Goal: Transaction & Acquisition: Purchase product/service

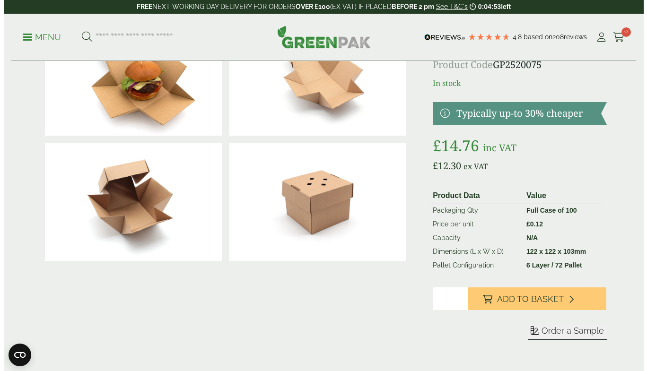
scroll to position [78, 0]
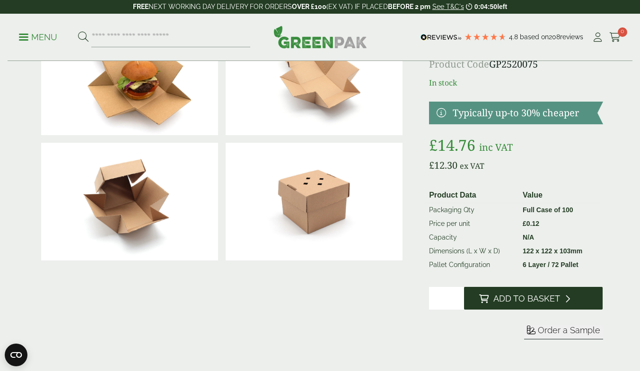
click at [518, 295] on span "Add to Basket" at bounding box center [526, 299] width 67 height 10
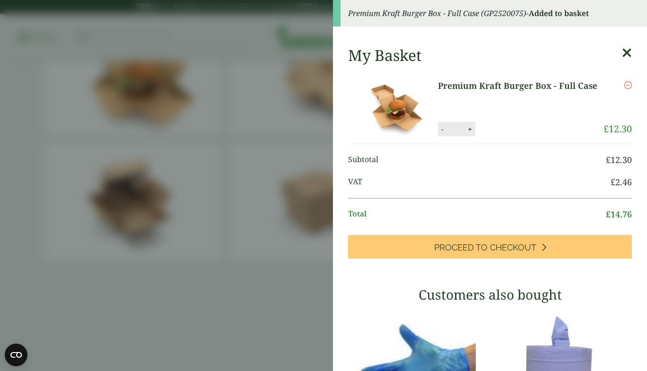
click at [468, 125] on button "+" at bounding box center [469, 129] width 9 height 8
type input "*"
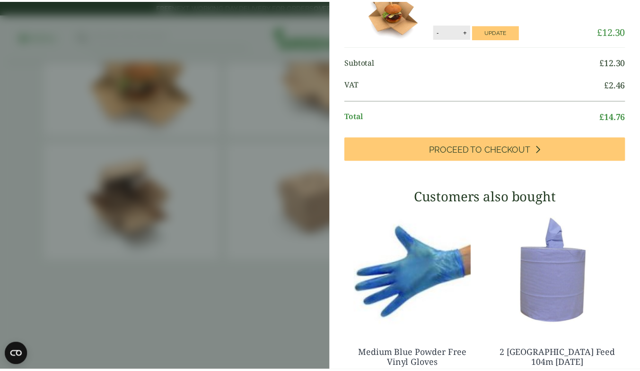
scroll to position [0, 0]
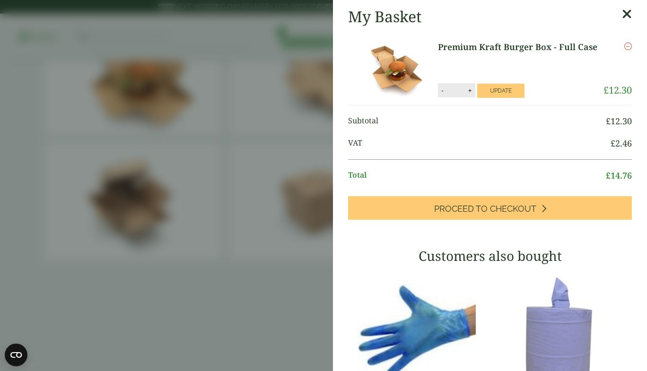
click at [622, 12] on icon at bounding box center [627, 14] width 10 height 13
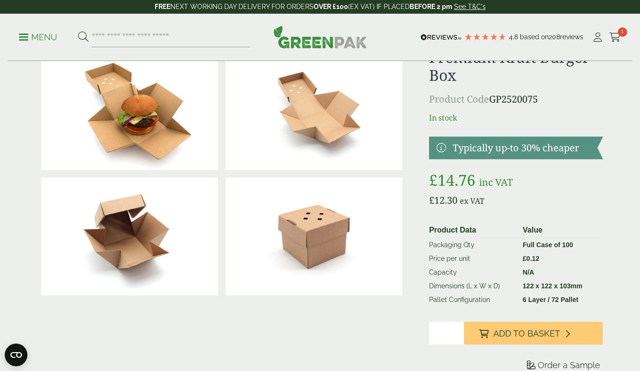
scroll to position [46, 0]
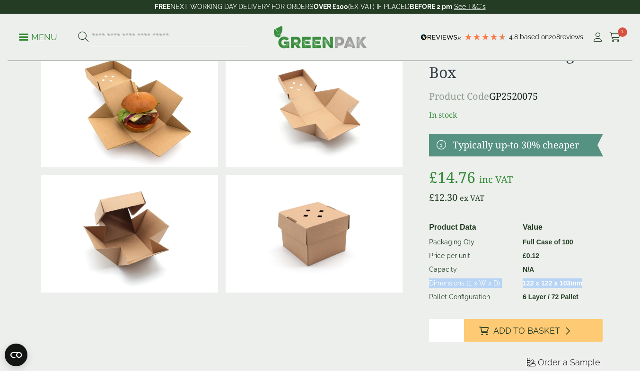
drag, startPoint x: 429, startPoint y: 284, endPoint x: 586, endPoint y: 284, distance: 157.4
click at [586, 284] on tr "Dimensions (L x W x D) 122 x 122 x 103mm" at bounding box center [511, 284] width 173 height 14
copy tr "Dimensions (L x W x D) 122 x 122 x 103mm"
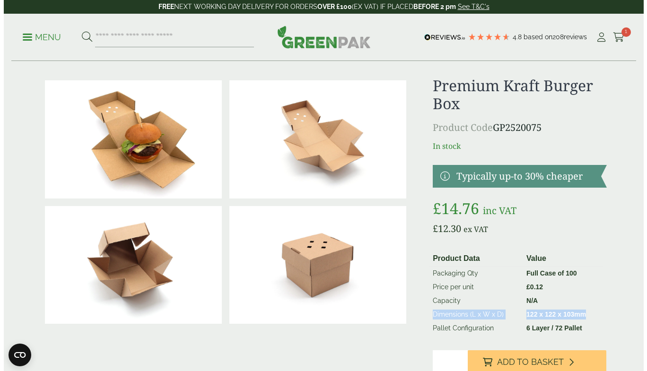
scroll to position [0, 0]
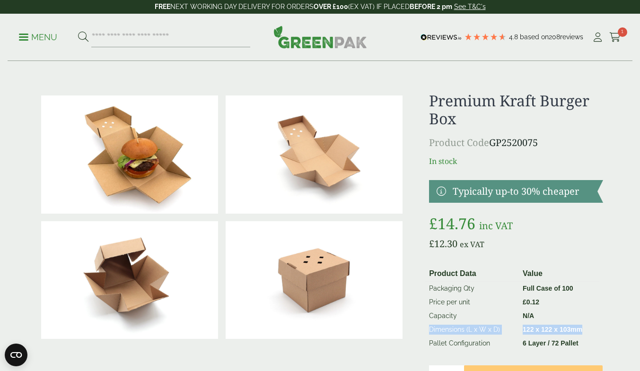
click at [32, 33] on p "Menu" at bounding box center [38, 37] width 38 height 11
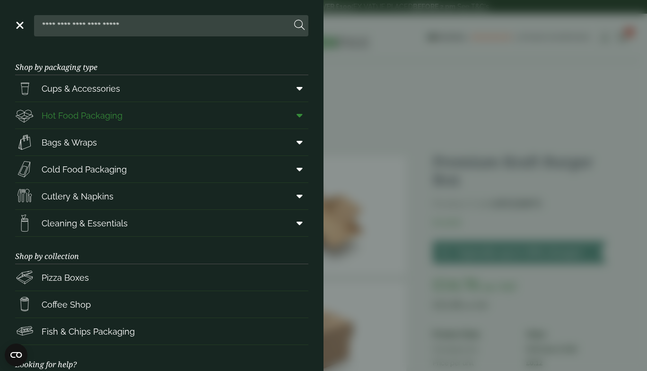
click at [289, 120] on span at bounding box center [297, 115] width 21 height 18
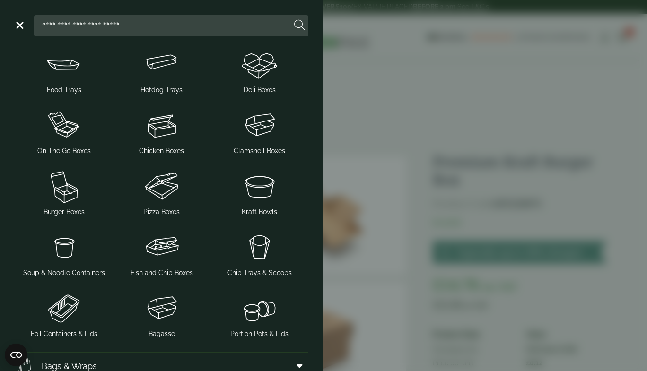
scroll to position [90, 0]
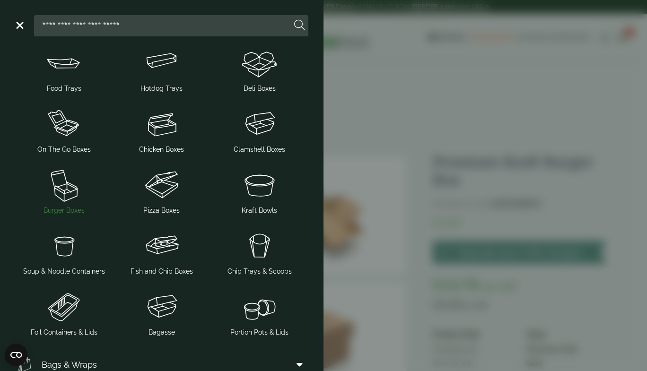
click at [67, 195] on img at bounding box center [64, 185] width 90 height 38
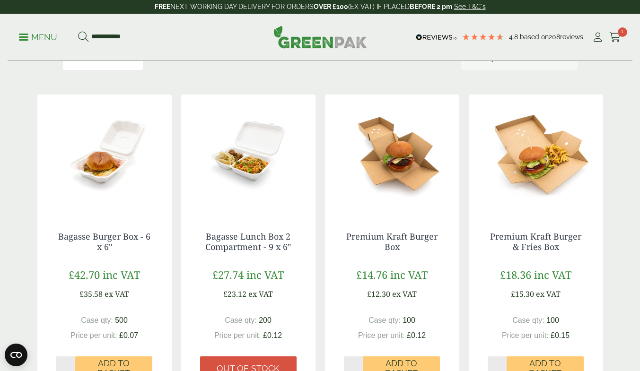
scroll to position [154, 0]
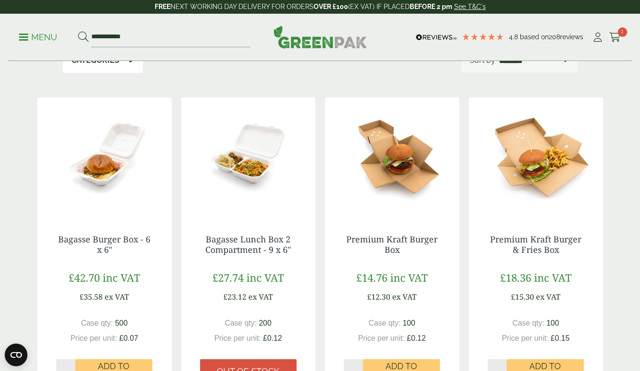
click at [535, 163] on img at bounding box center [535, 156] width 134 height 118
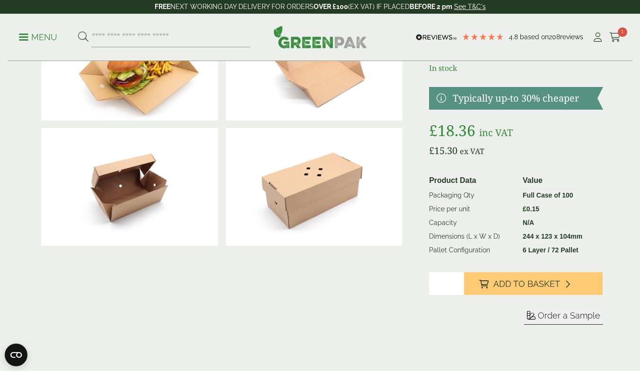
scroll to position [95, 0]
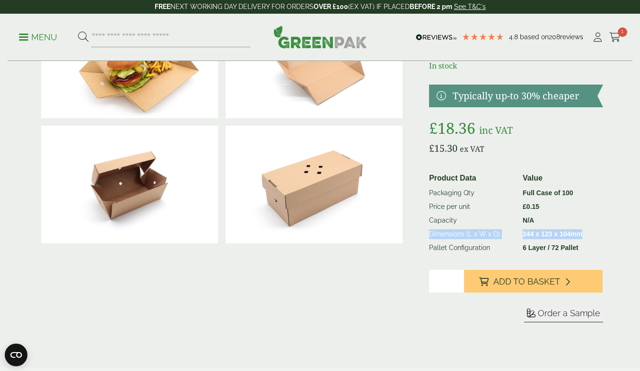
drag, startPoint x: 430, startPoint y: 230, endPoint x: 582, endPoint y: 235, distance: 152.8
click at [582, 235] on tr "Dimensions (L x W x D) 244 x 123 x 104mm" at bounding box center [511, 234] width 173 height 14
copy tr "Dimensions (L x W x D) 244 x 123 x 104mm"
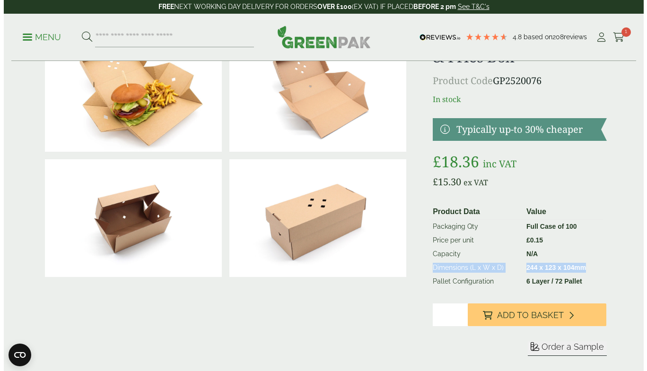
scroll to position [0, 0]
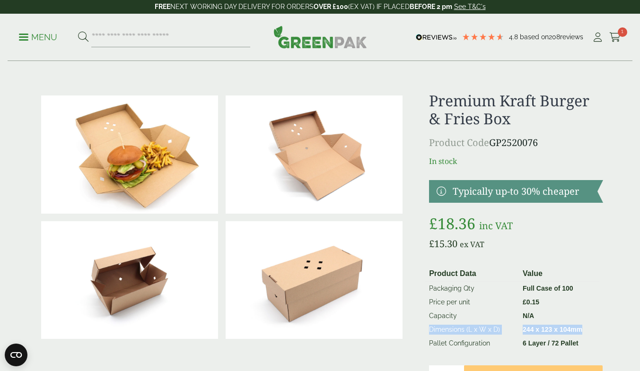
click at [20, 34] on link "Menu" at bounding box center [38, 36] width 38 height 9
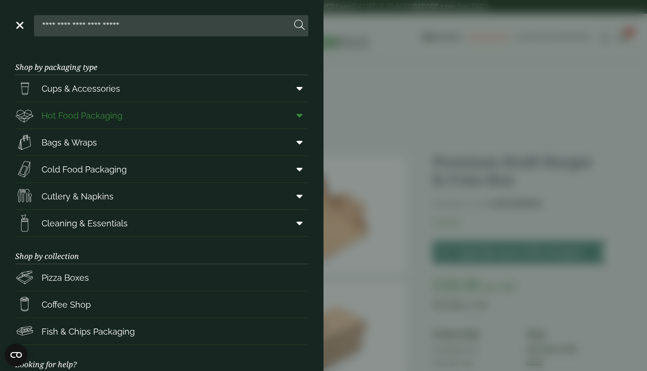
click at [296, 116] on icon at bounding box center [299, 115] width 6 height 9
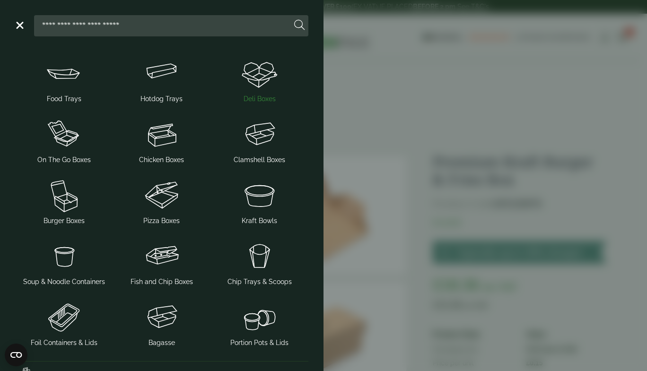
scroll to position [82, 0]
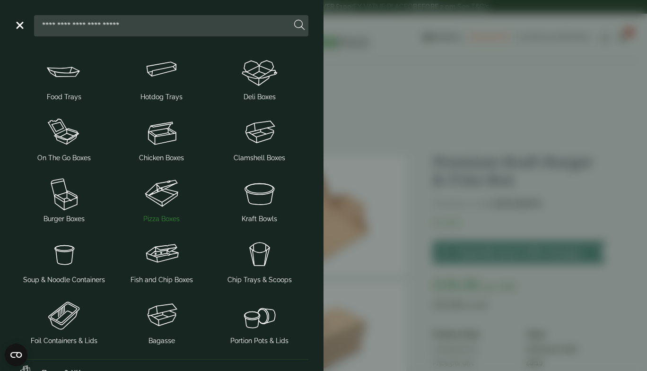
click at [158, 203] on img at bounding box center [162, 193] width 90 height 38
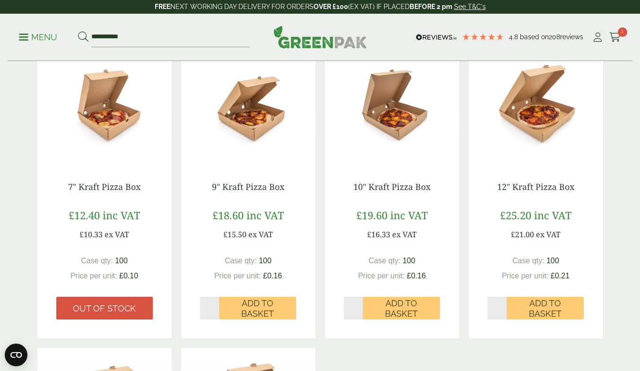
scroll to position [220, 0]
click at [394, 121] on img at bounding box center [392, 103] width 134 height 118
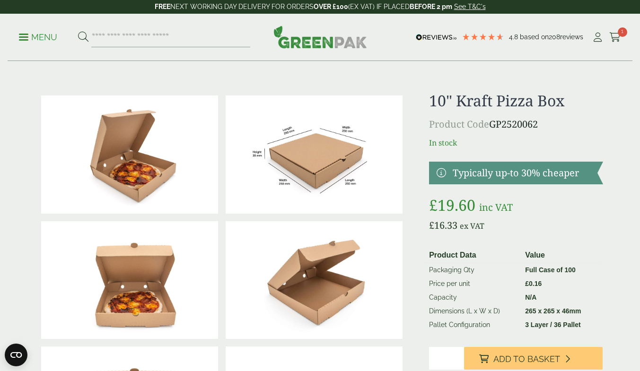
click at [20, 35] on link "Menu" at bounding box center [38, 36] width 38 height 9
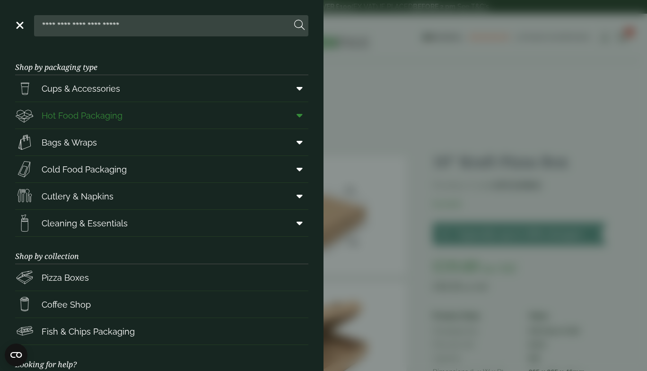
click at [296, 117] on icon at bounding box center [299, 115] width 6 height 9
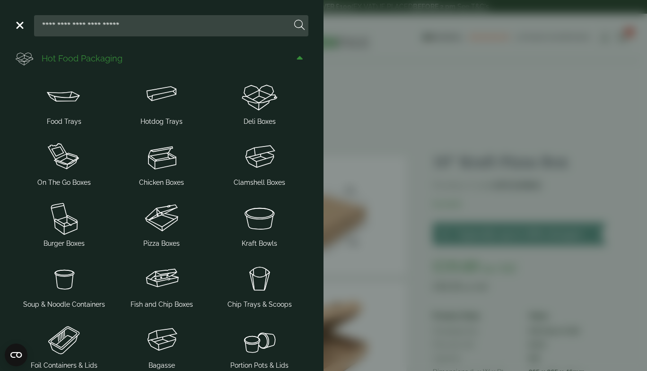
scroll to position [56, 0]
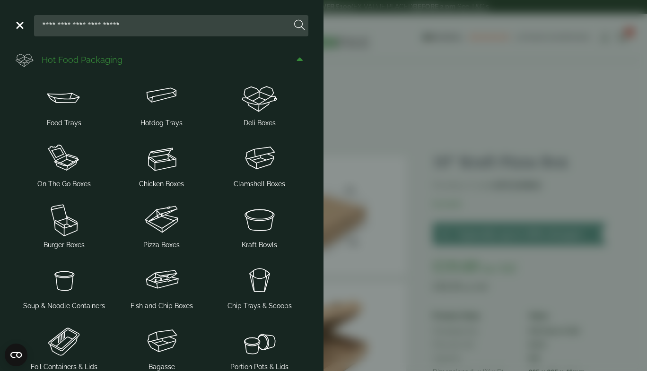
click at [292, 64] on span at bounding box center [297, 60] width 21 height 18
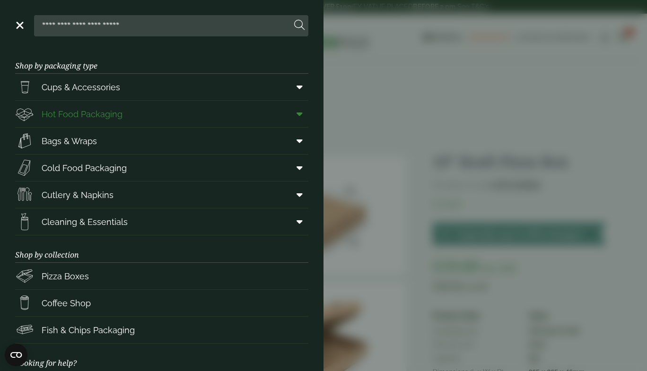
scroll to position [1, 0]
click at [297, 141] on span at bounding box center [297, 141] width 21 height 18
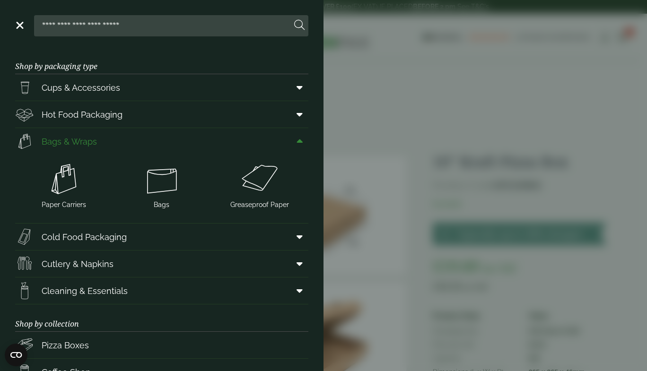
click at [293, 132] on span at bounding box center [297, 141] width 21 height 18
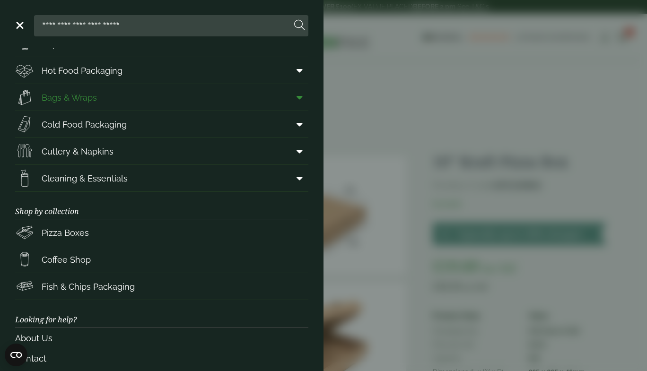
scroll to position [47, 0]
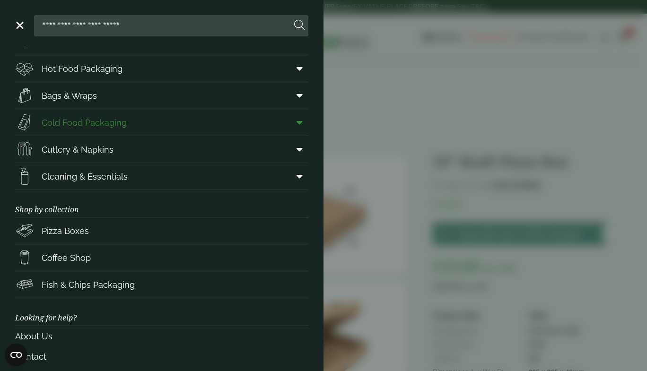
click at [297, 121] on span at bounding box center [297, 122] width 21 height 18
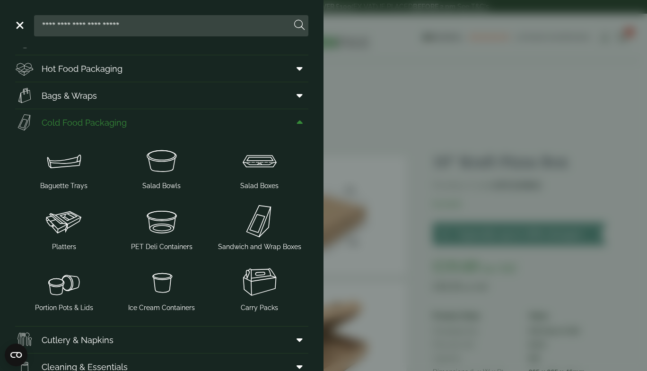
click at [296, 120] on icon at bounding box center [299, 122] width 6 height 9
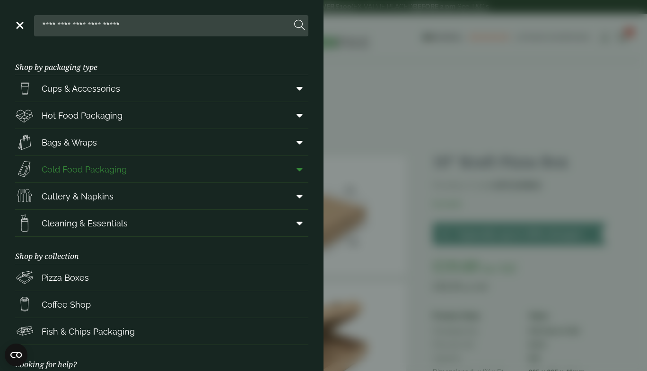
scroll to position [0, 0]
click at [296, 87] on icon at bounding box center [299, 87] width 6 height 9
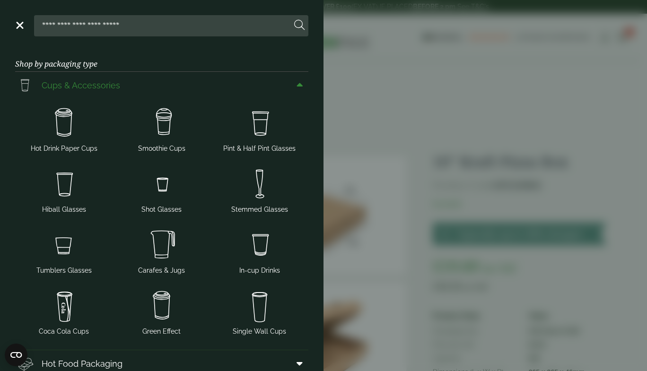
scroll to position [0, 0]
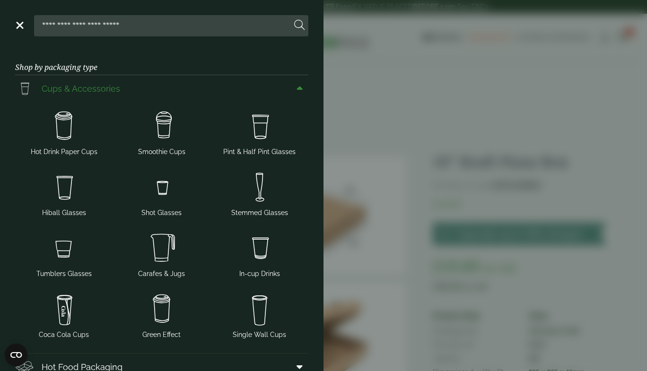
click at [296, 86] on icon at bounding box center [299, 88] width 6 height 9
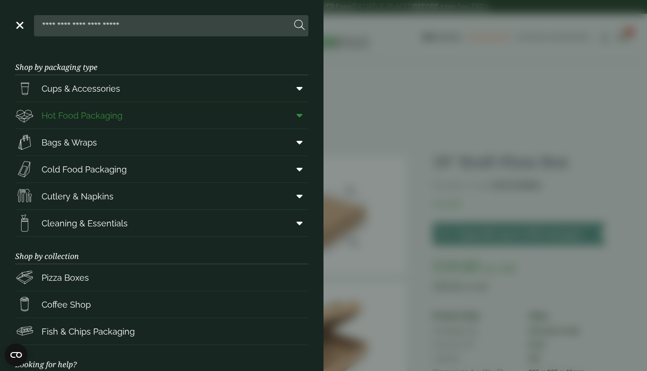
click at [296, 117] on icon at bounding box center [299, 115] width 6 height 9
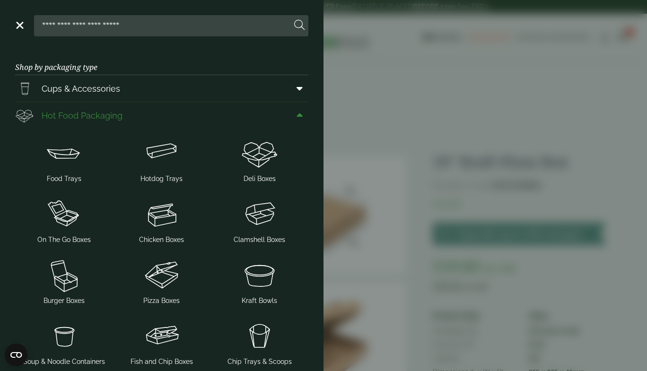
click at [296, 114] on icon at bounding box center [299, 115] width 6 height 9
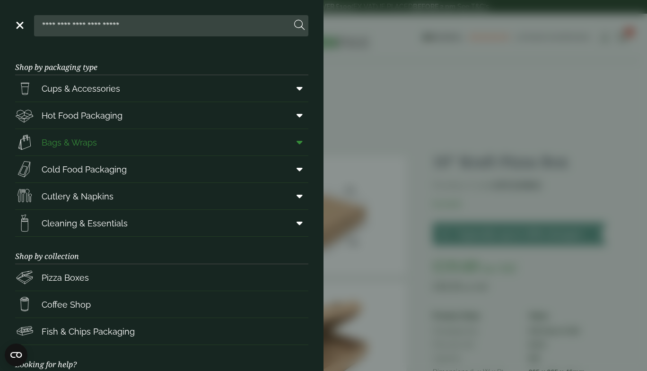
click at [296, 143] on icon at bounding box center [299, 142] width 6 height 9
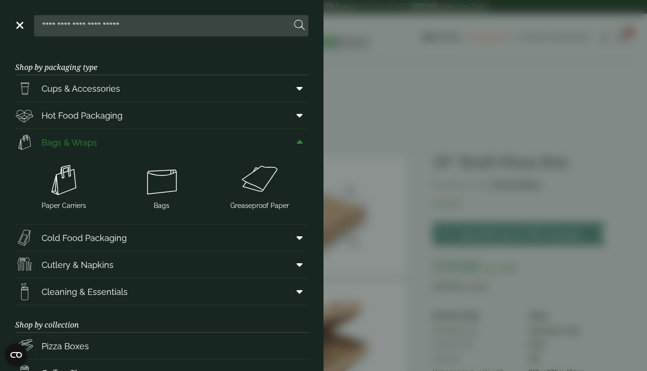
click at [296, 142] on icon at bounding box center [299, 142] width 6 height 9
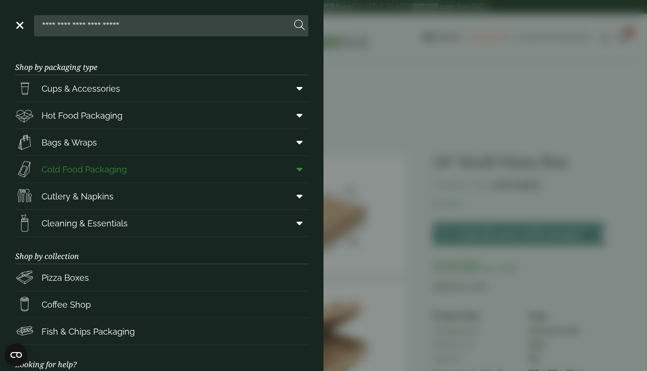
click at [296, 171] on icon at bounding box center [299, 169] width 6 height 9
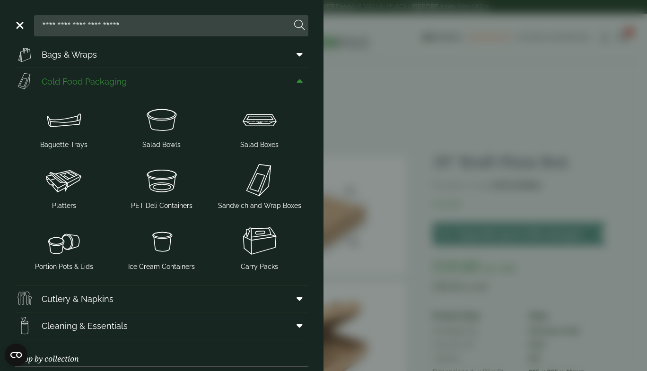
scroll to position [89, 0]
click at [296, 82] on icon at bounding box center [299, 80] width 6 height 9
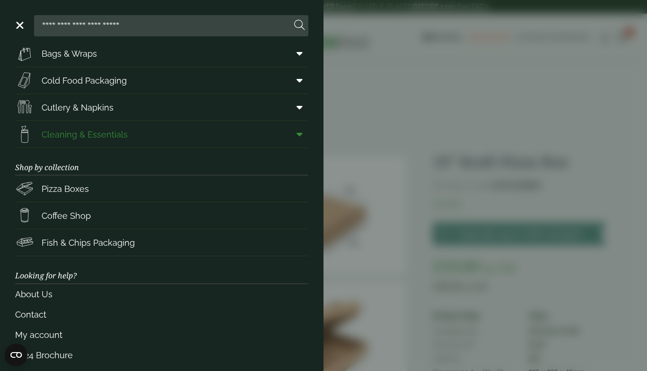
click at [296, 134] on icon at bounding box center [299, 134] width 6 height 9
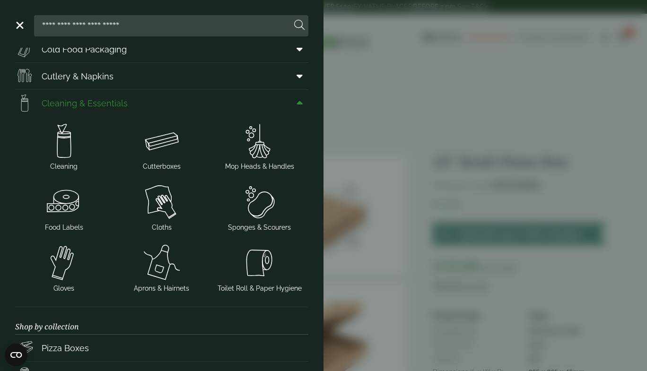
click at [296, 104] on icon at bounding box center [299, 102] width 6 height 9
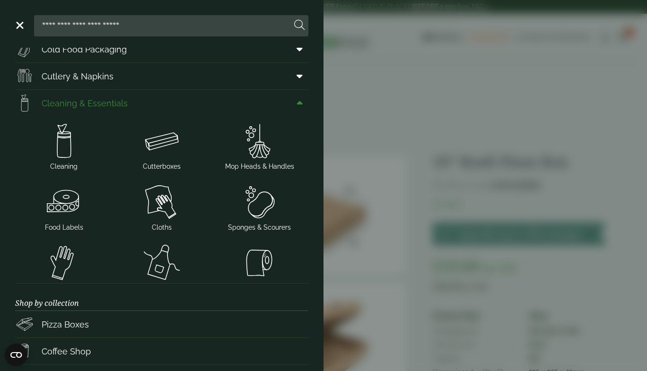
scroll to position [98, 0]
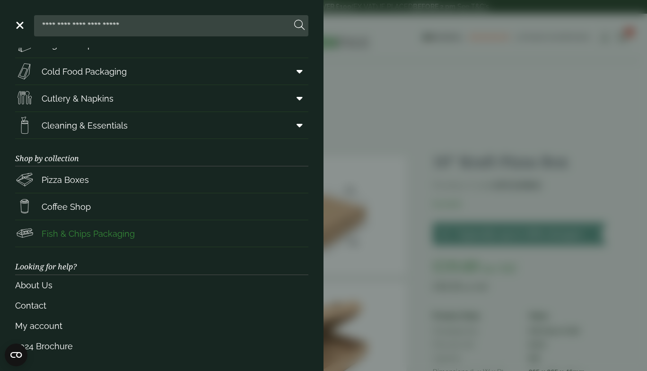
click at [108, 234] on span "Fish & Chips Packaging" at bounding box center [88, 233] width 93 height 13
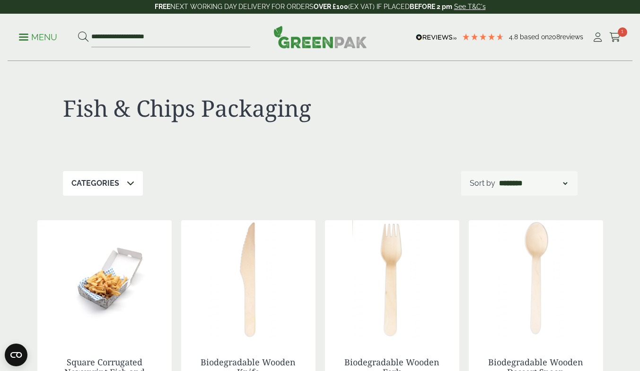
click at [538, 182] on select "**********" at bounding box center [533, 183] width 72 height 11
select select "**********"
click at [497, 178] on select "**********" at bounding box center [533, 183] width 72 height 11
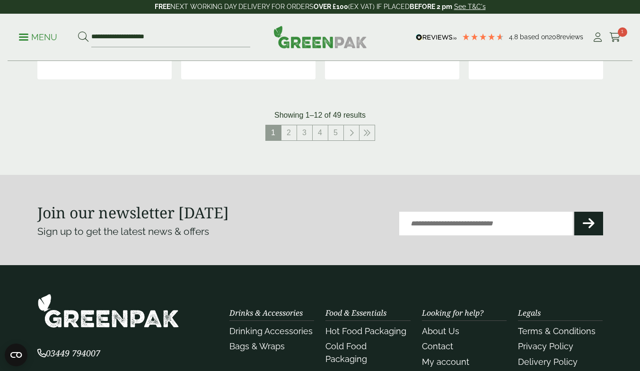
scroll to position [1081, 0]
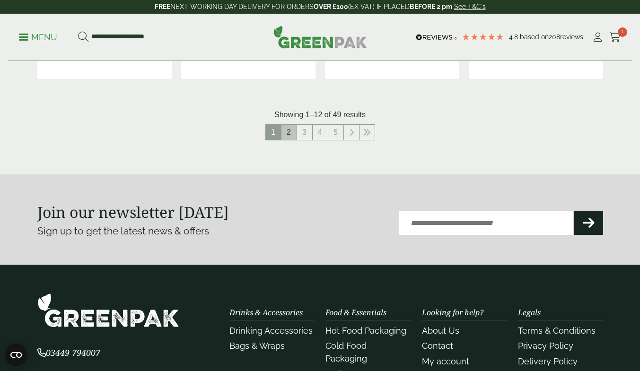
click at [293, 133] on link "2" at bounding box center [288, 132] width 15 height 15
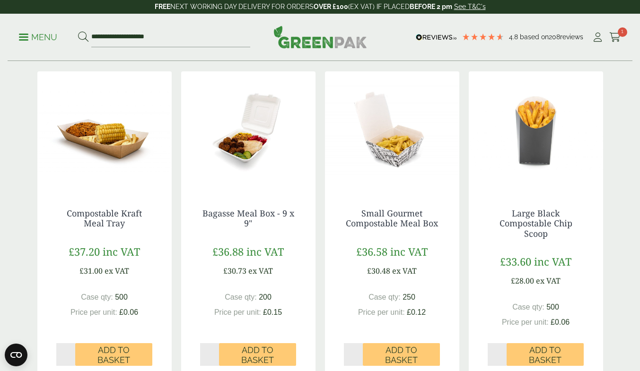
scroll to position [149, 0]
